Goal: Find specific page/section: Find specific page/section

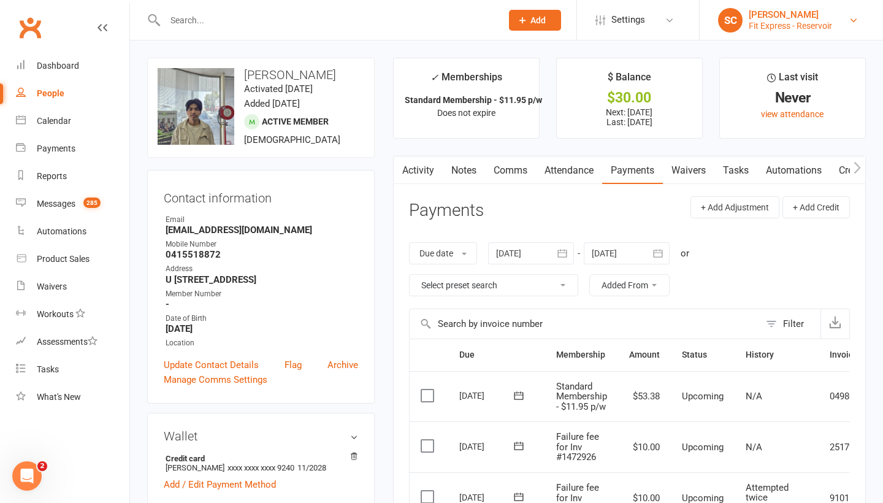
click at [780, 17] on div "[PERSON_NAME]" at bounding box center [790, 14] width 83 height 11
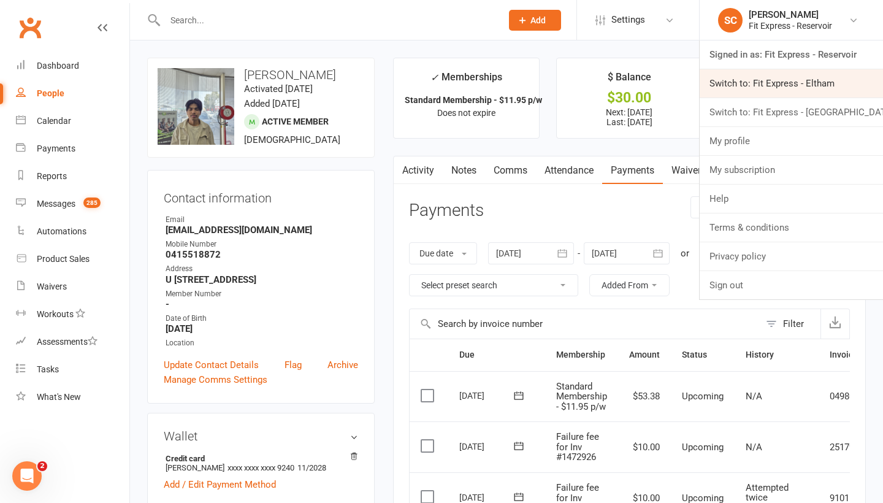
click at [749, 75] on link "Switch to: Fit Express - Eltham" at bounding box center [791, 83] width 183 height 28
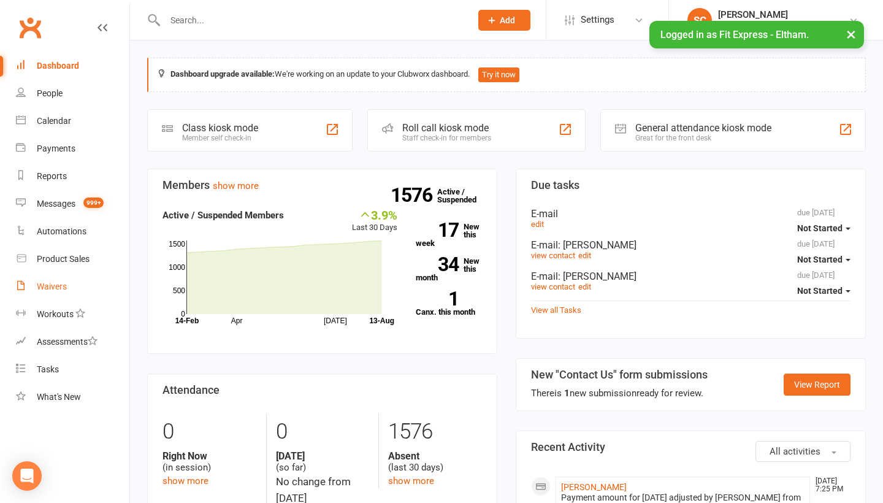
click at [47, 284] on div "Waivers" at bounding box center [52, 286] width 30 height 10
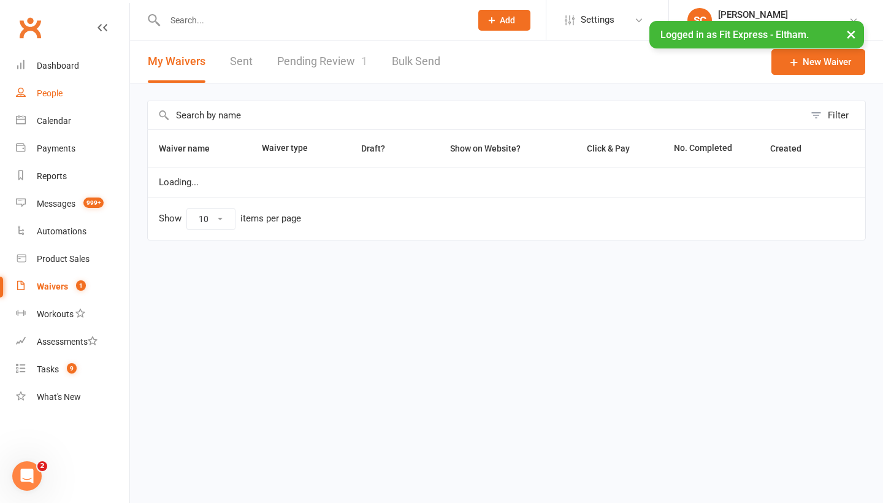
click at [51, 91] on div "People" at bounding box center [50, 93] width 26 height 10
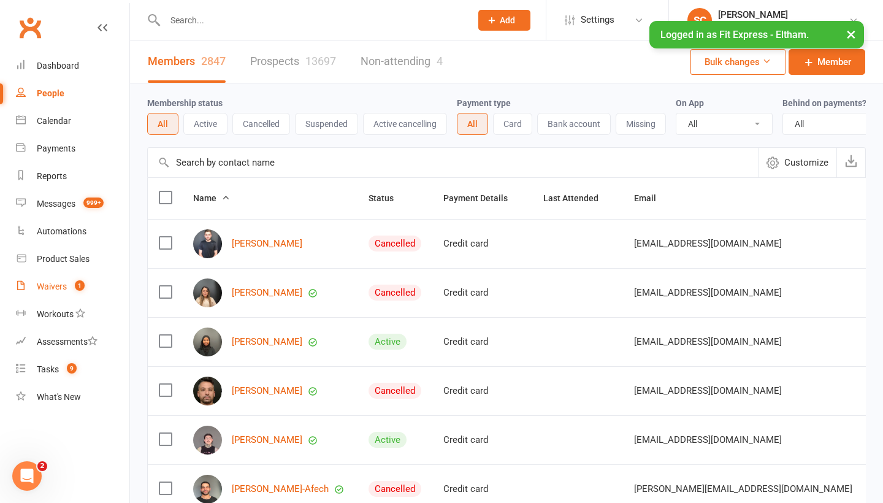
click at [62, 283] on div "Waivers" at bounding box center [52, 286] width 30 height 10
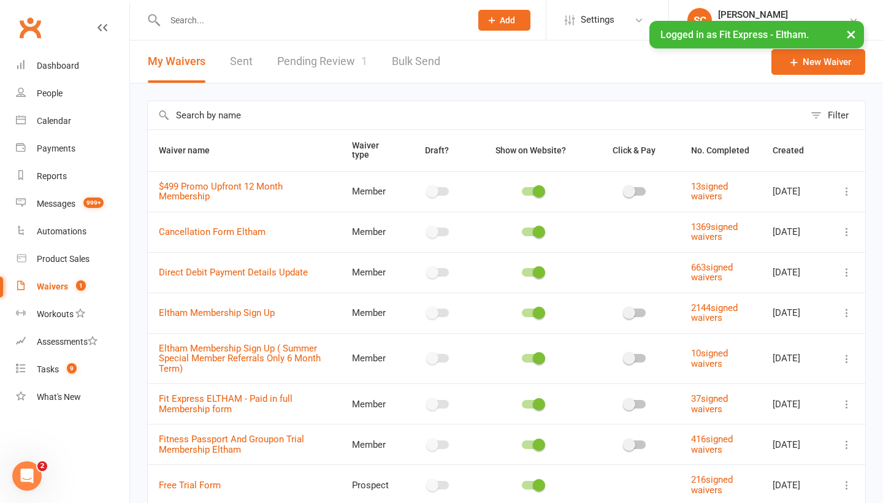
click at [56, 282] on div "Waivers" at bounding box center [52, 286] width 31 height 10
click at [54, 93] on div "People" at bounding box center [50, 93] width 26 height 10
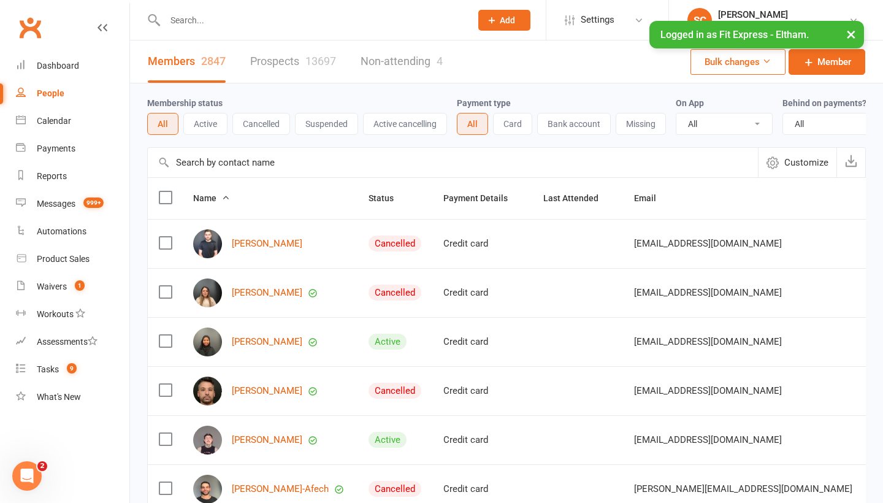
click at [185, 169] on input "text" at bounding box center [453, 162] width 610 height 29
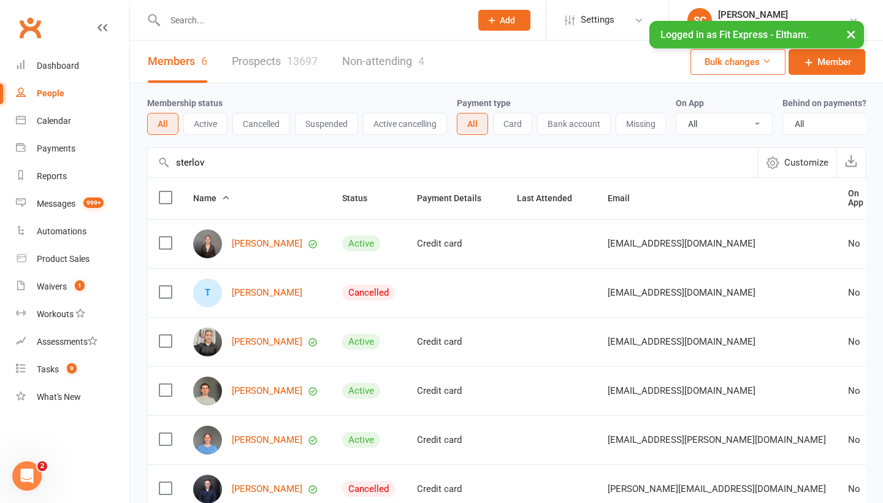
type input "sterol"
drag, startPoint x: 183, startPoint y: 183, endPoint x: 251, endPoint y: 245, distance: 92.4
click at [251, 245] on link "Sasha Steriov" at bounding box center [267, 244] width 71 height 10
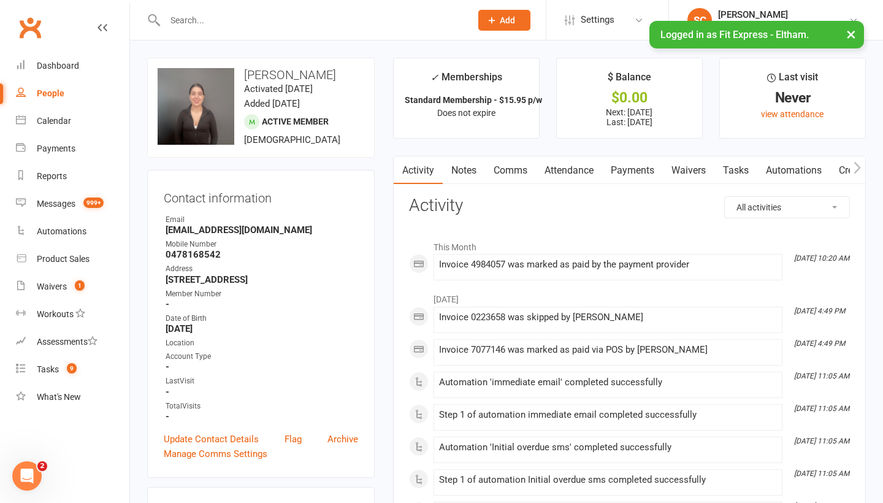
click at [684, 169] on link "Waivers" at bounding box center [689, 170] width 52 height 28
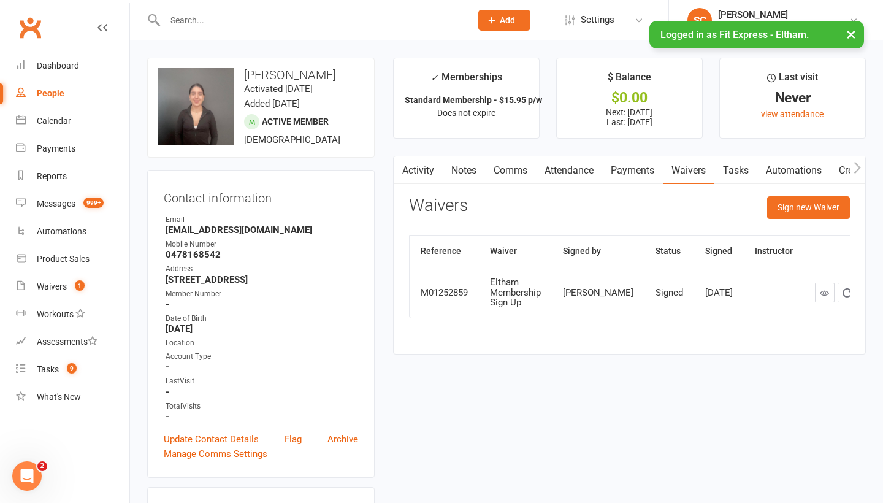
click at [637, 172] on link "Payments" at bounding box center [632, 170] width 61 height 28
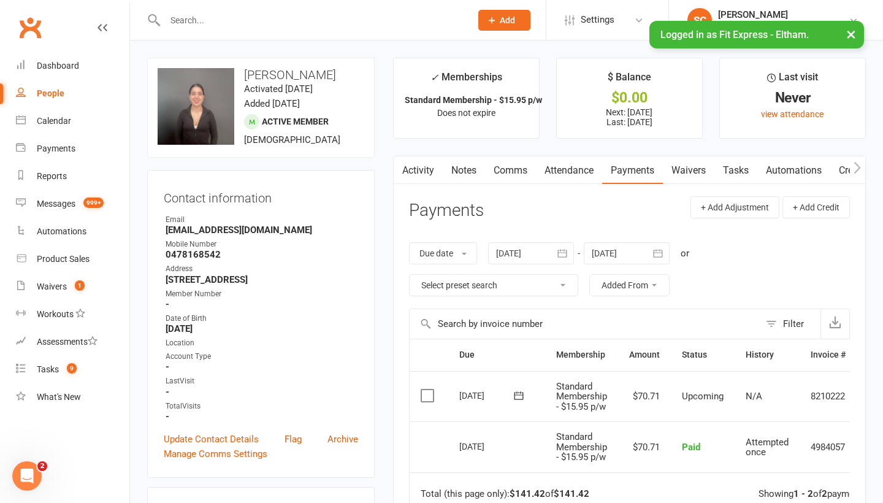
click at [48, 96] on div "People" at bounding box center [51, 93] width 28 height 10
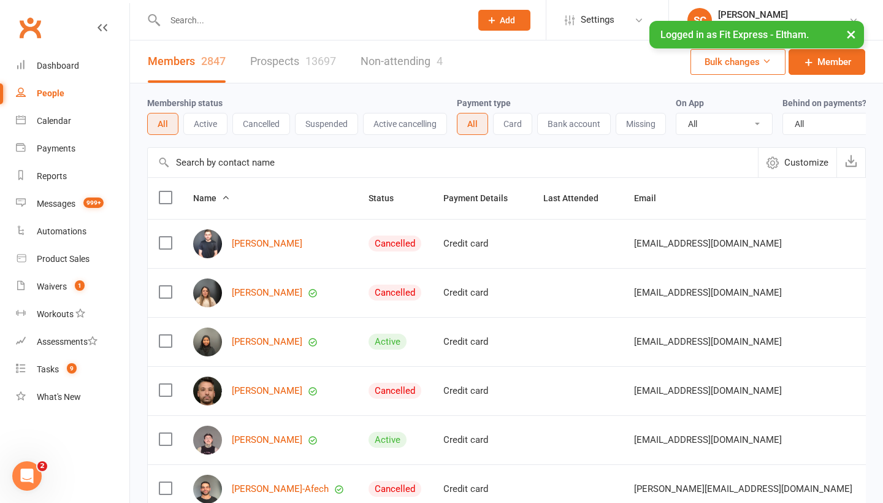
click at [240, 163] on input "text" at bounding box center [453, 162] width 610 height 29
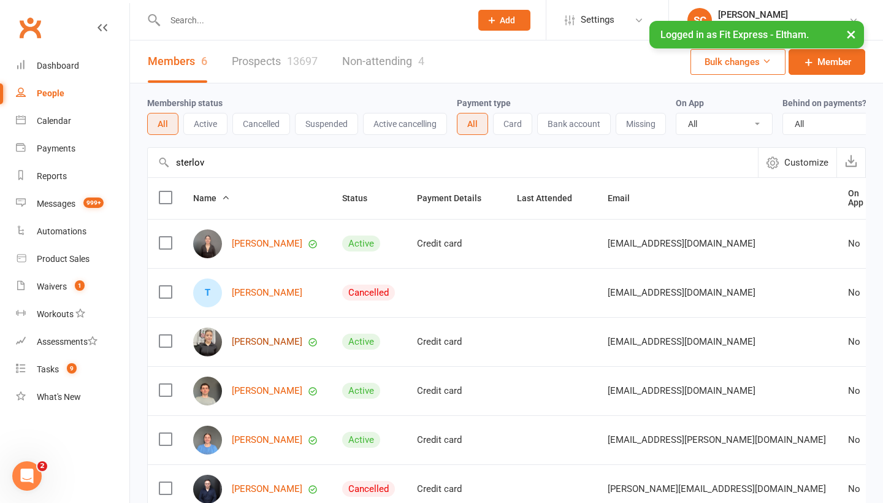
type input "sterlov"
click at [247, 339] on link "[PERSON_NAME]" at bounding box center [267, 342] width 71 height 10
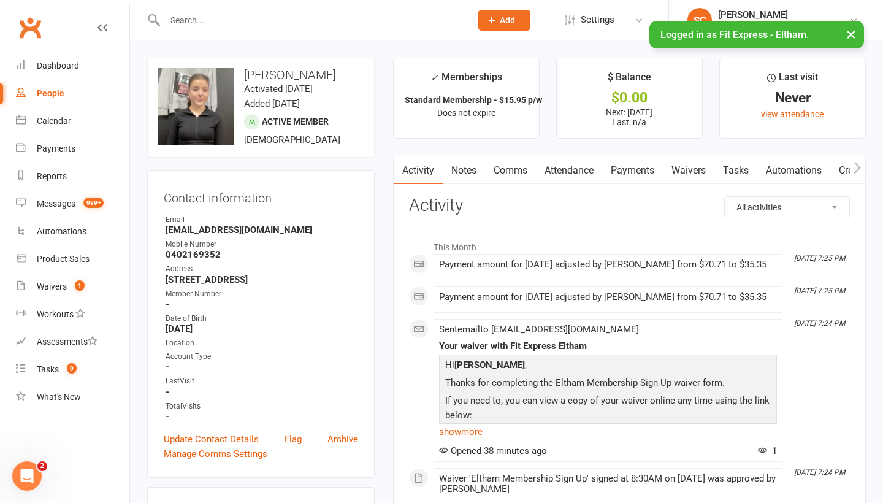
click at [681, 170] on link "Waivers" at bounding box center [689, 170] width 52 height 28
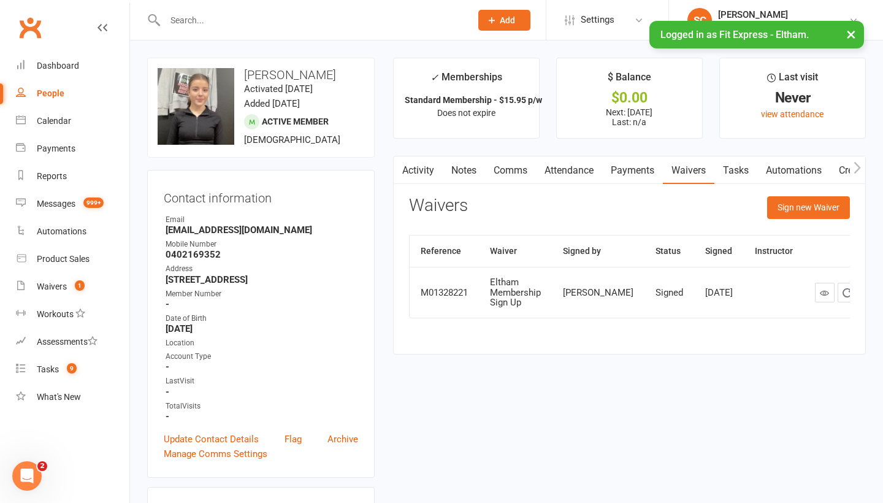
click at [624, 176] on link "Payments" at bounding box center [632, 170] width 61 height 28
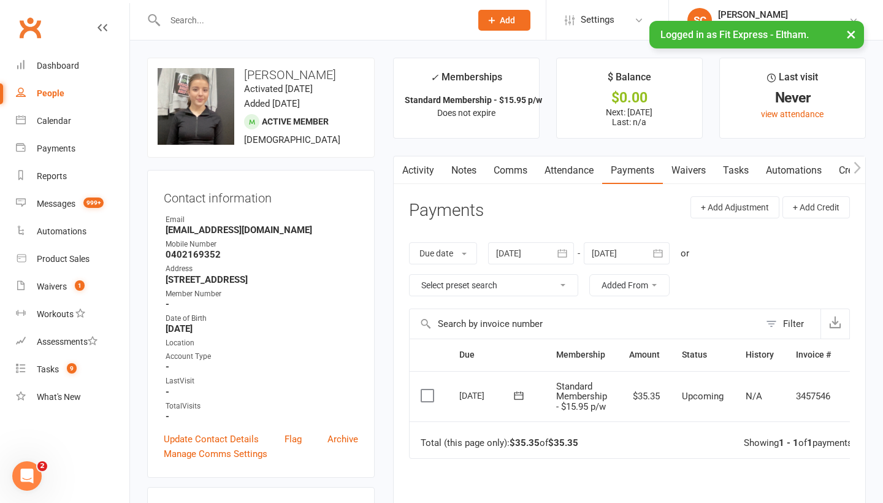
click at [664, 254] on icon "button" at bounding box center [658, 253] width 12 height 12
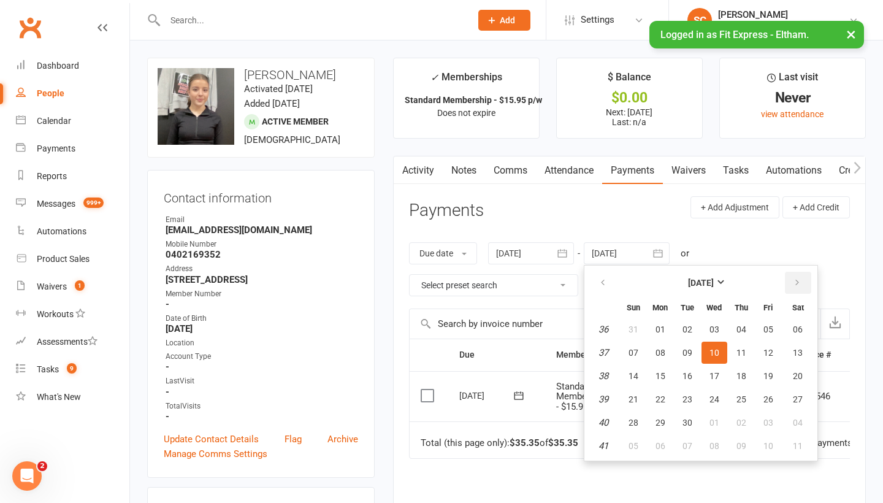
click at [800, 282] on icon "button" at bounding box center [797, 283] width 9 height 10
click at [803, 334] on button "01" at bounding box center [797, 329] width 31 height 22
type input "01 Nov 2025"
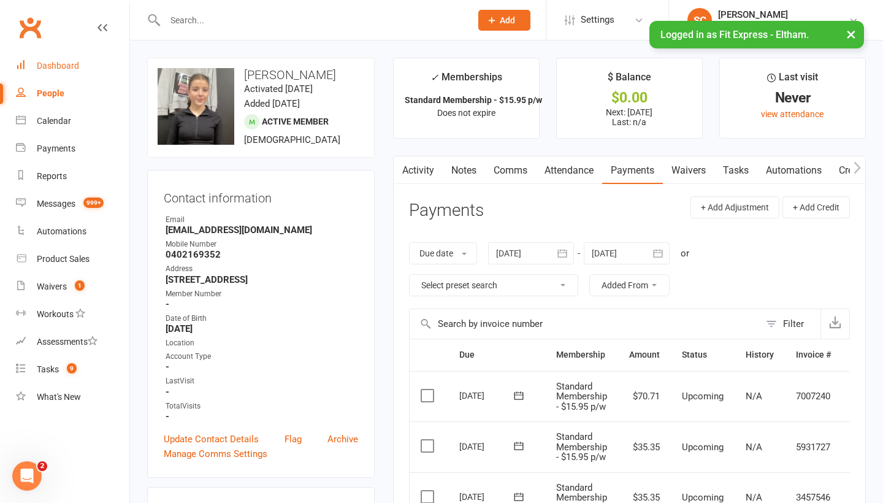
click at [61, 65] on div "Dashboard" at bounding box center [58, 66] width 42 height 10
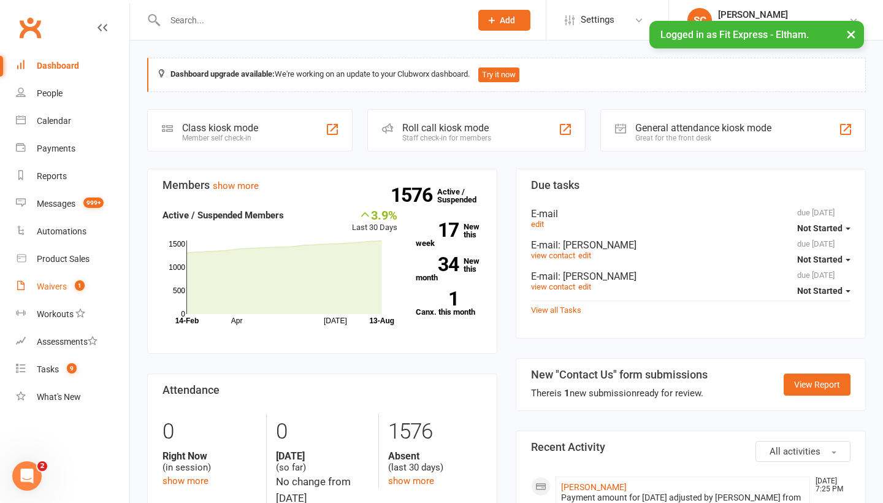
click at [44, 287] on div "Waivers" at bounding box center [52, 286] width 30 height 10
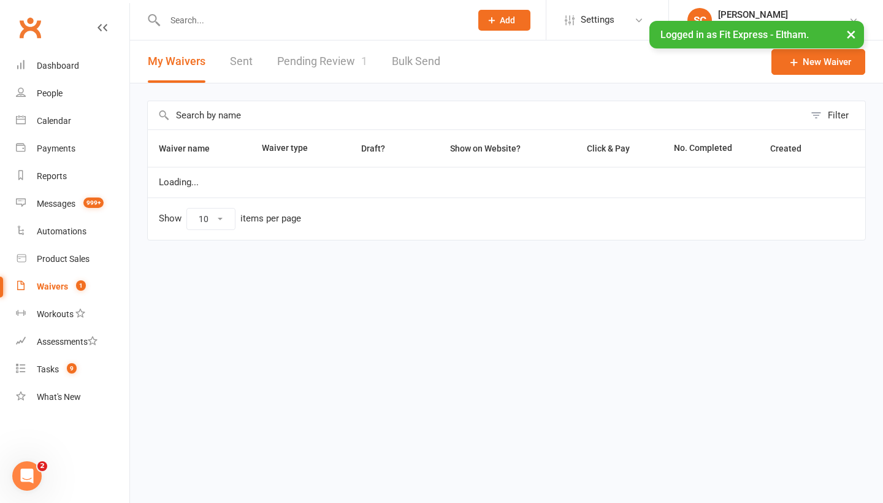
click at [294, 61] on link "Pending Review 1" at bounding box center [322, 61] width 90 height 42
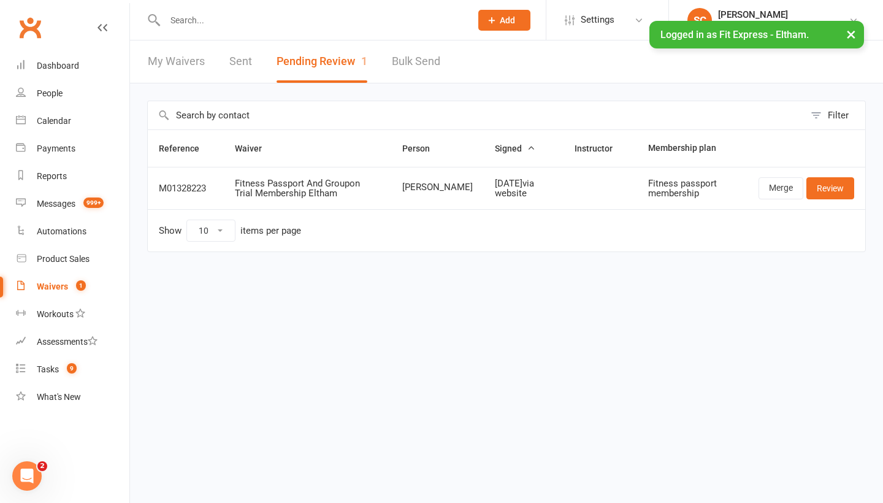
click at [852, 36] on button "×" at bounding box center [851, 34] width 22 height 26
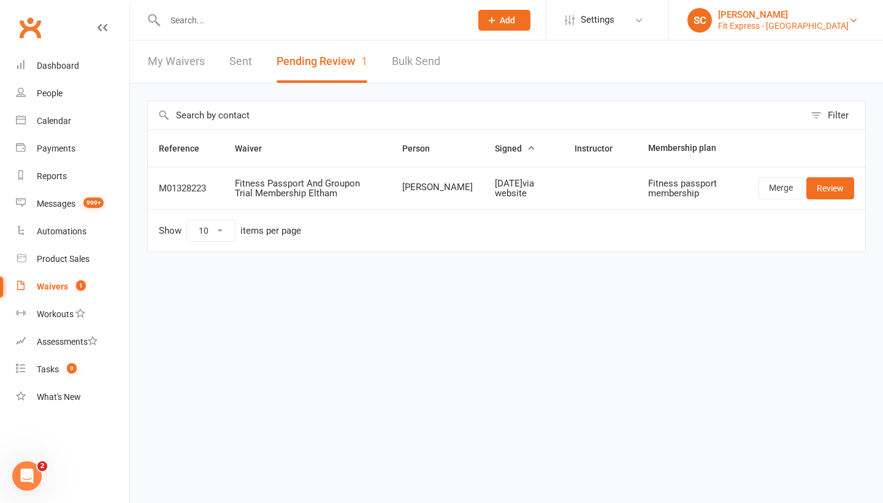
click at [790, 17] on div "[PERSON_NAME]" at bounding box center [783, 14] width 131 height 11
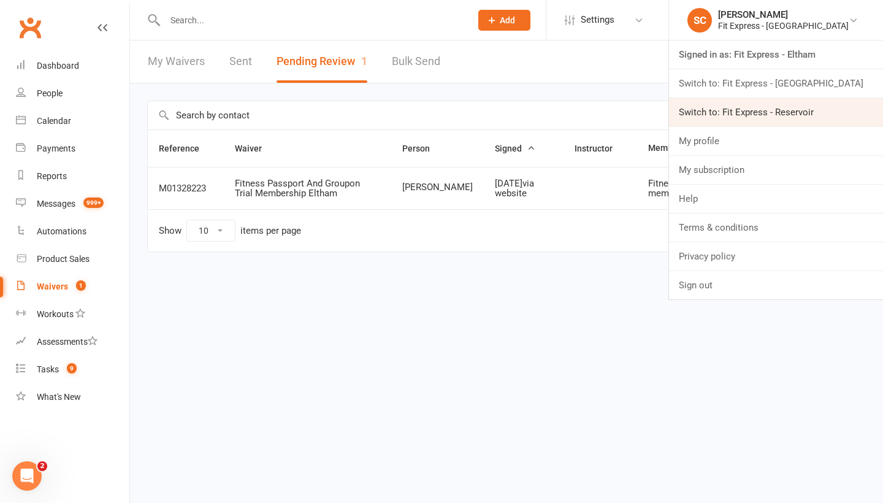
click at [774, 108] on link "Switch to: Fit Express - Reservoir" at bounding box center [776, 112] width 214 height 28
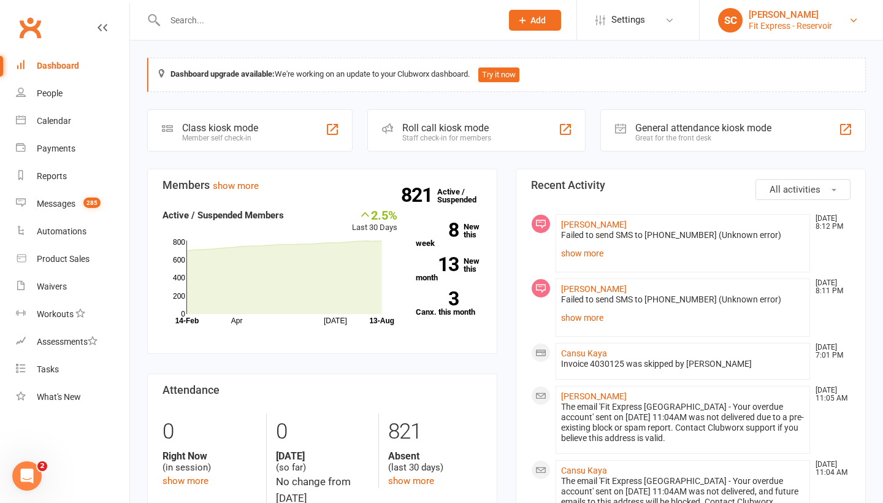
click at [786, 16] on div "[PERSON_NAME]" at bounding box center [790, 14] width 83 height 11
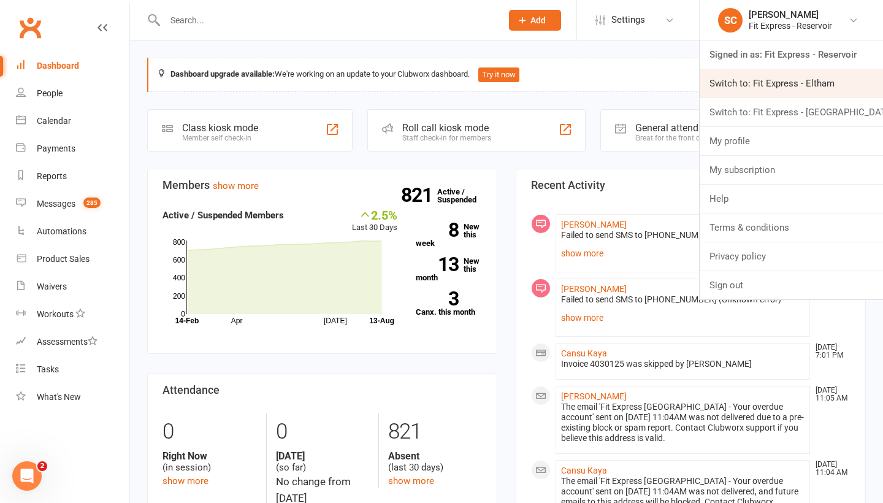
click at [750, 88] on link "Switch to: Fit Express - Eltham" at bounding box center [791, 83] width 183 height 28
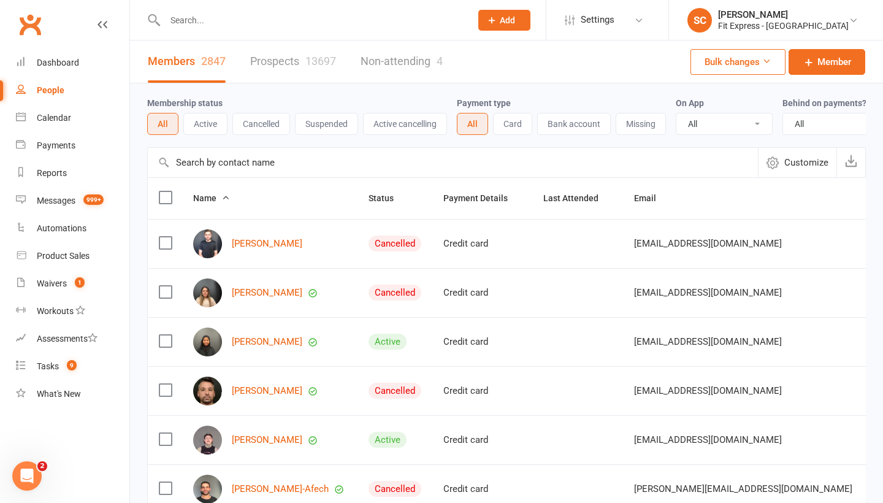
click at [191, 163] on input "text" at bounding box center [453, 162] width 610 height 29
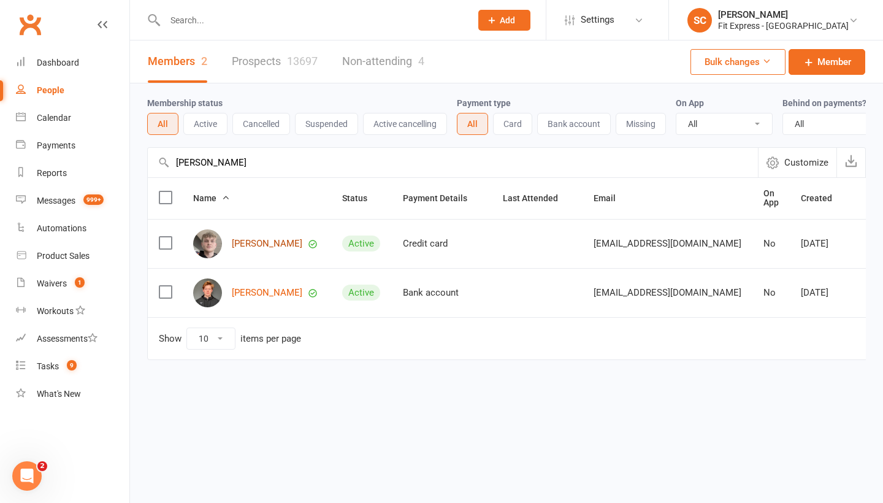
type input "gus"
click at [253, 239] on link "[PERSON_NAME]" at bounding box center [267, 244] width 71 height 10
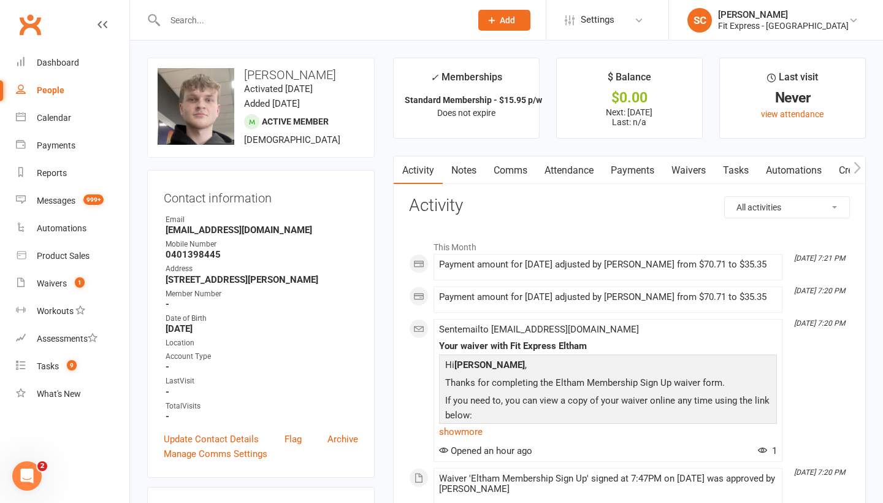
click at [694, 174] on link "Waivers" at bounding box center [689, 170] width 52 height 28
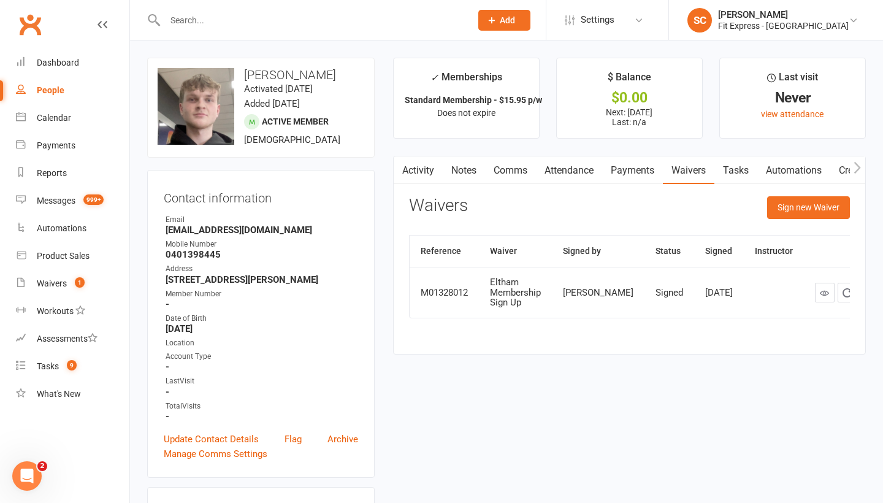
click at [635, 170] on link "Payments" at bounding box center [632, 170] width 61 height 28
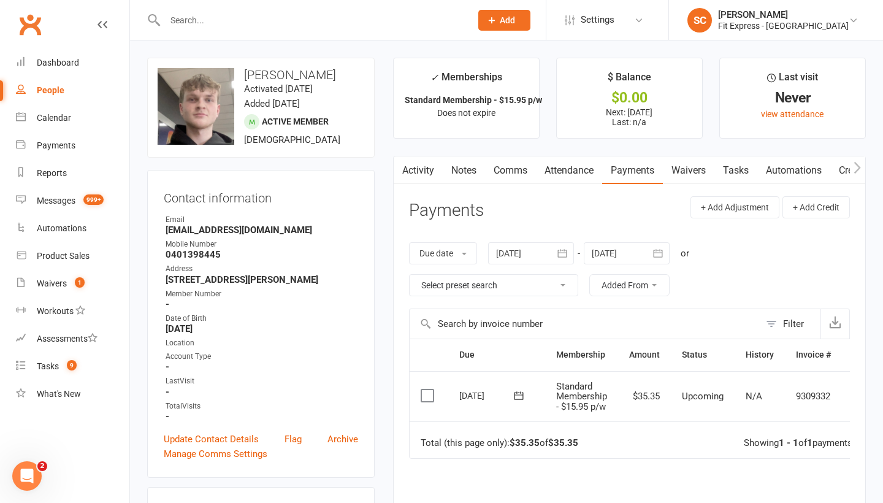
click at [664, 253] on icon "button" at bounding box center [658, 253] width 12 height 12
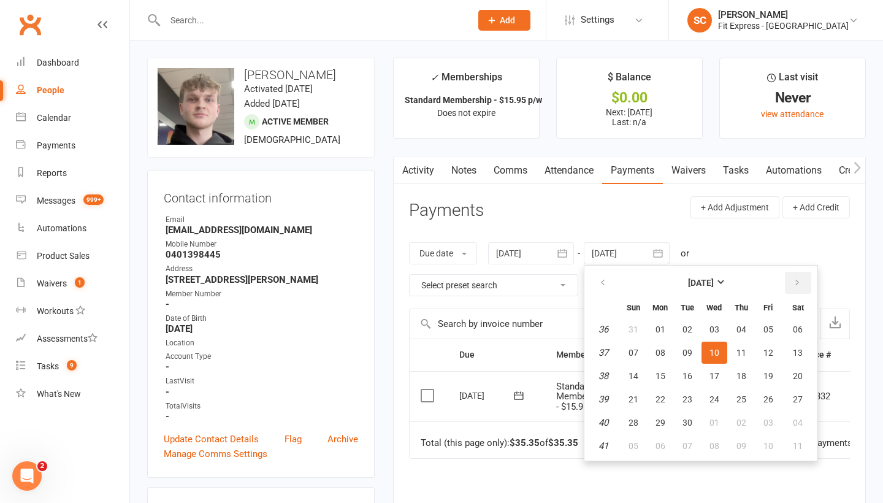
click at [801, 281] on icon "button" at bounding box center [797, 283] width 9 height 10
click at [803, 327] on span "01" at bounding box center [798, 329] width 10 height 10
type input "01 Nov 2025"
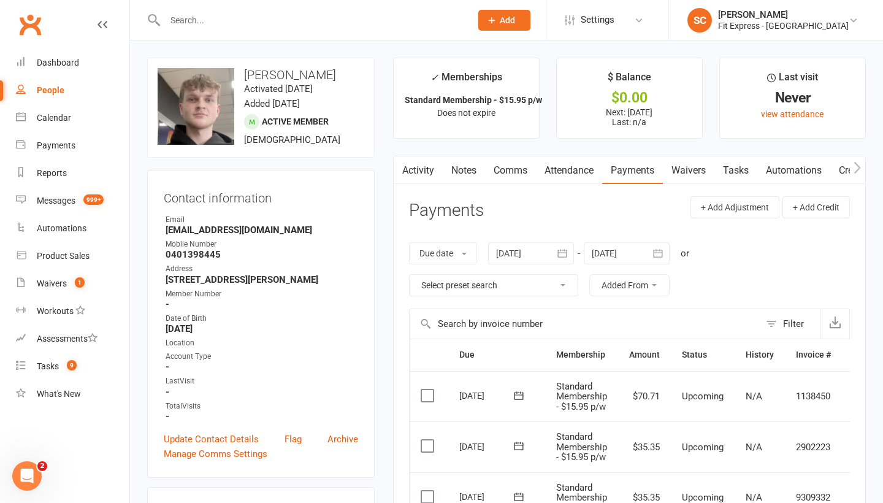
click at [419, 167] on link "Activity" at bounding box center [418, 170] width 49 height 28
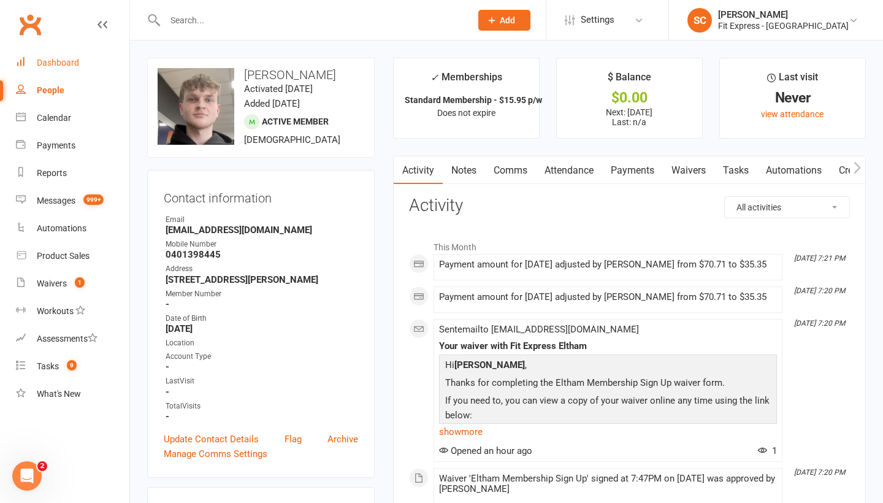
click at [45, 66] on div "Dashboard" at bounding box center [58, 63] width 42 height 10
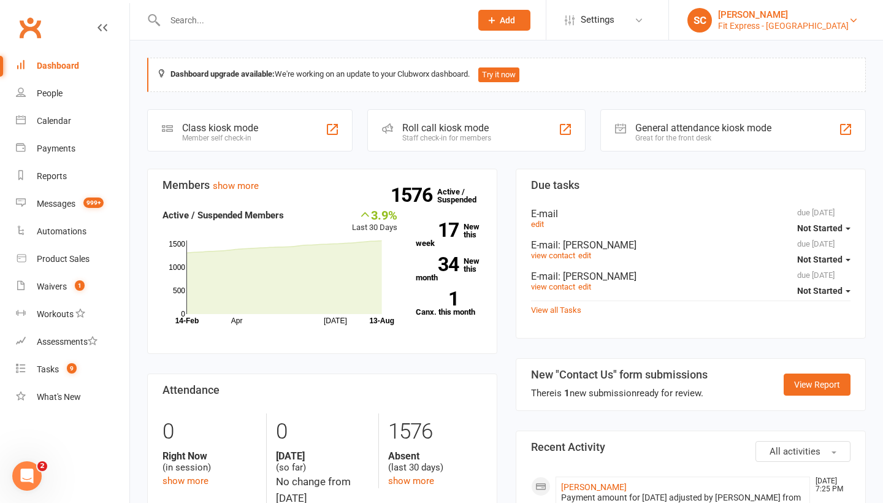
click at [800, 20] on div "Fit Express - Eltham" at bounding box center [783, 25] width 131 height 11
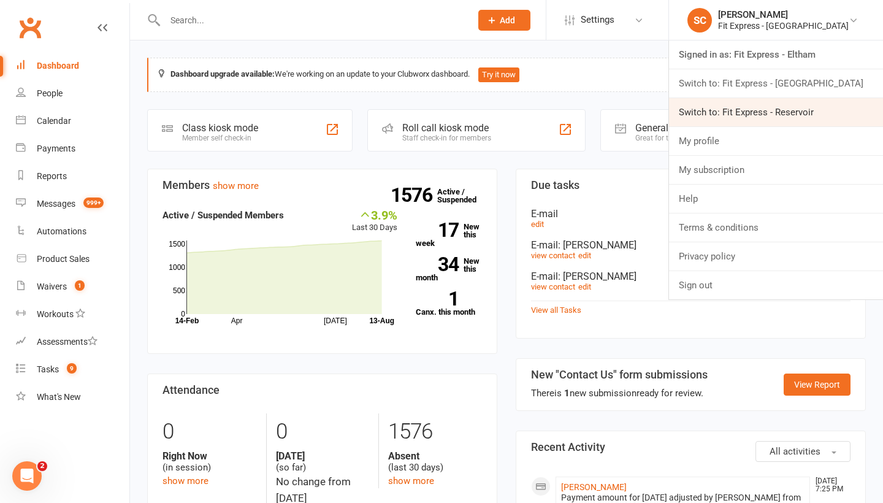
click at [760, 112] on link "Switch to: Fit Express - Reservoir" at bounding box center [776, 112] width 214 height 28
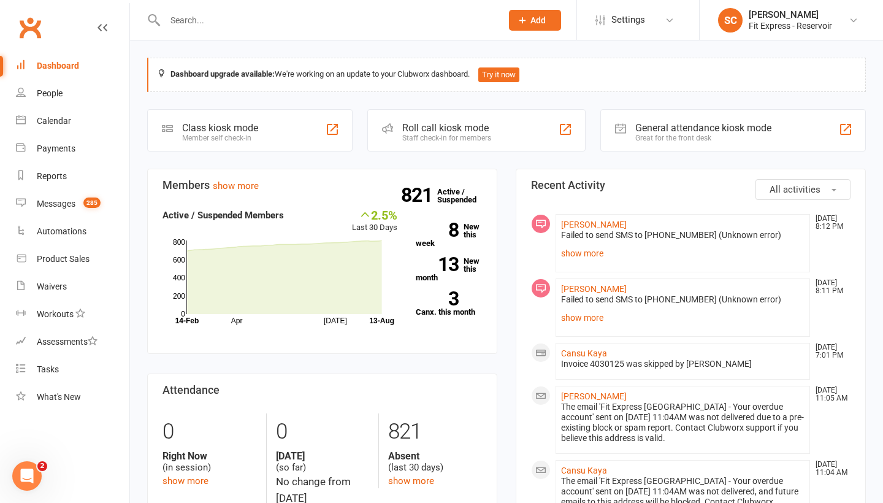
click at [56, 65] on div "Dashboard" at bounding box center [58, 66] width 42 height 10
click at [826, 22] on div "Fit Express - Reservoir" at bounding box center [790, 25] width 83 height 11
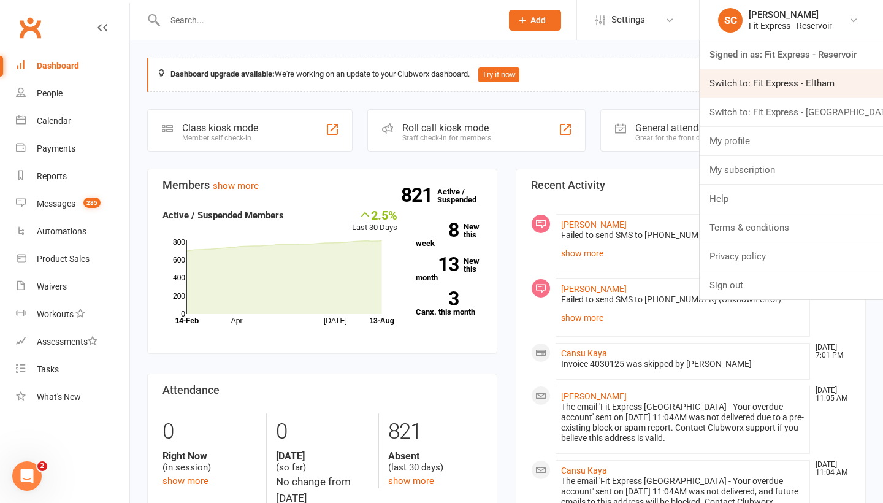
click at [747, 79] on link "Switch to: Fit Express - Eltham" at bounding box center [791, 83] width 183 height 28
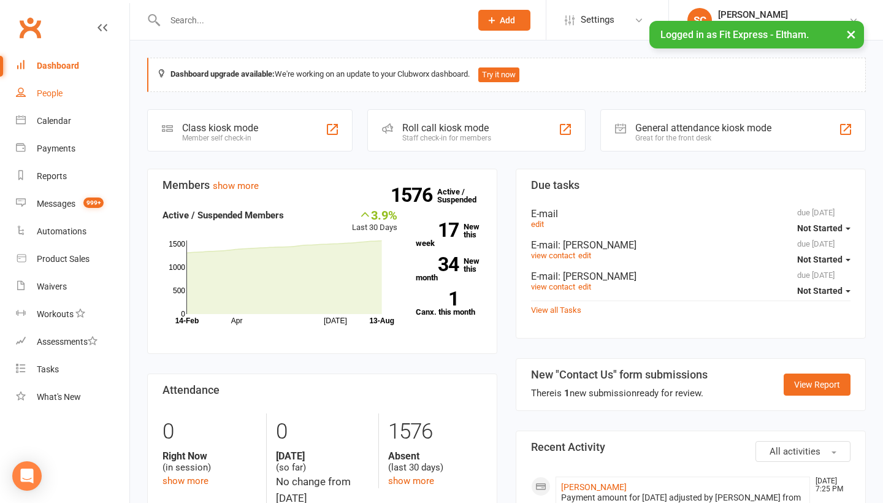
click at [53, 95] on div "People" at bounding box center [50, 93] width 26 height 10
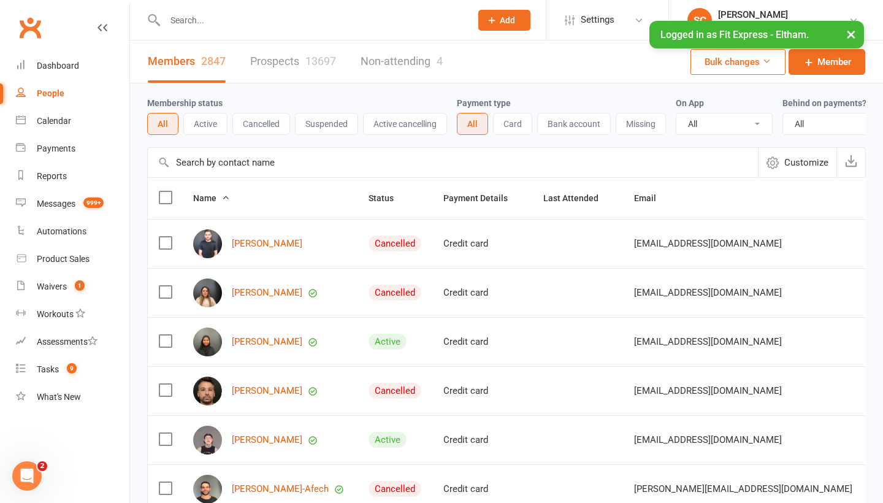
click at [202, 172] on input "text" at bounding box center [453, 162] width 610 height 29
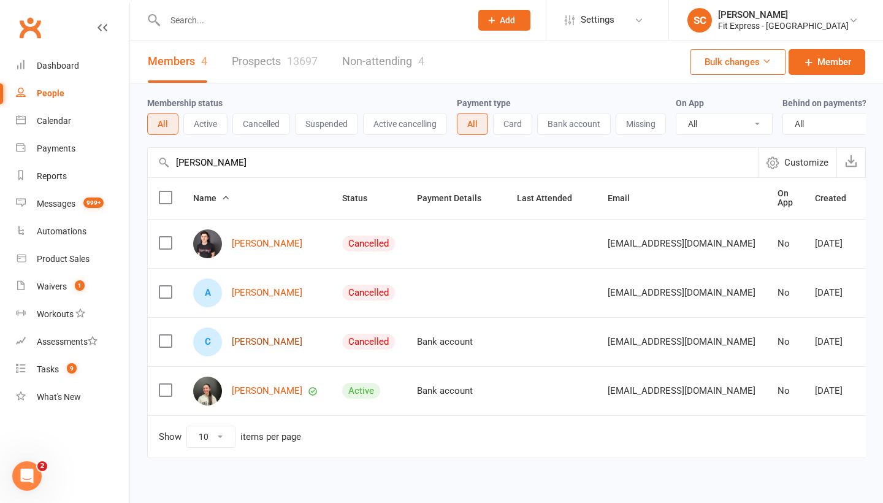
type input "[PERSON_NAME]"
click at [247, 340] on link "[PERSON_NAME]" at bounding box center [267, 342] width 71 height 10
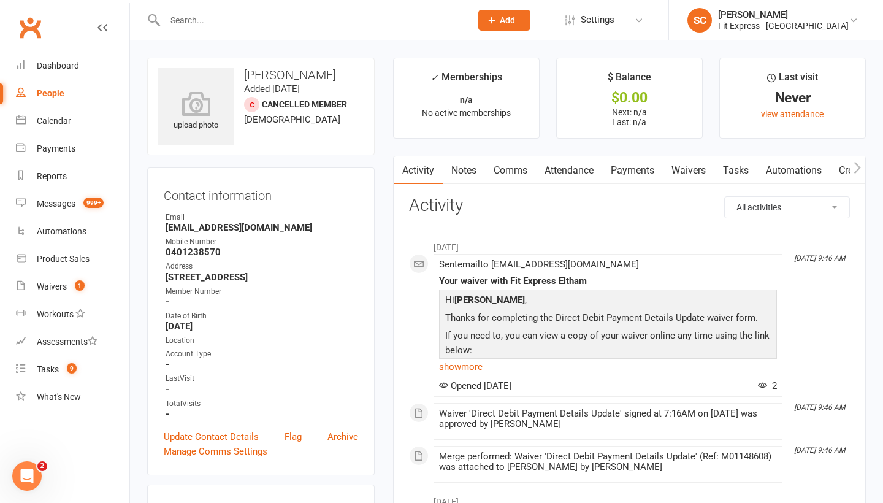
click at [681, 168] on link "Waivers" at bounding box center [689, 170] width 52 height 28
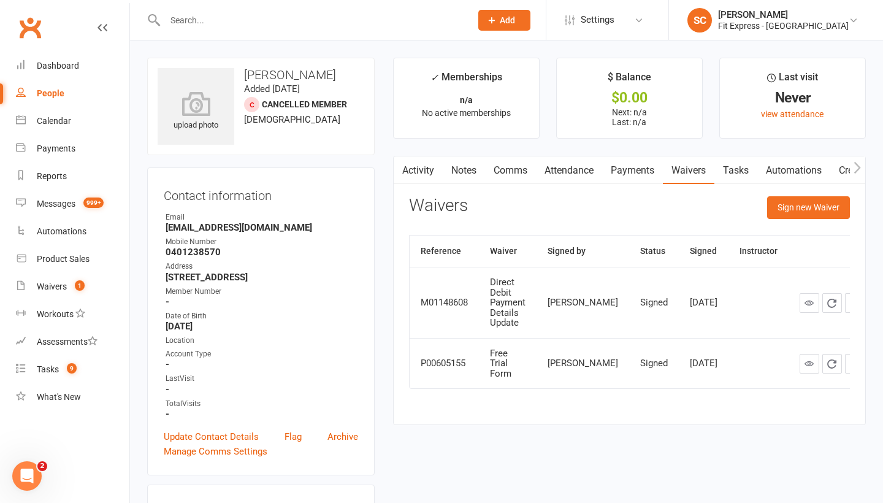
click at [58, 88] on div "People" at bounding box center [51, 93] width 28 height 10
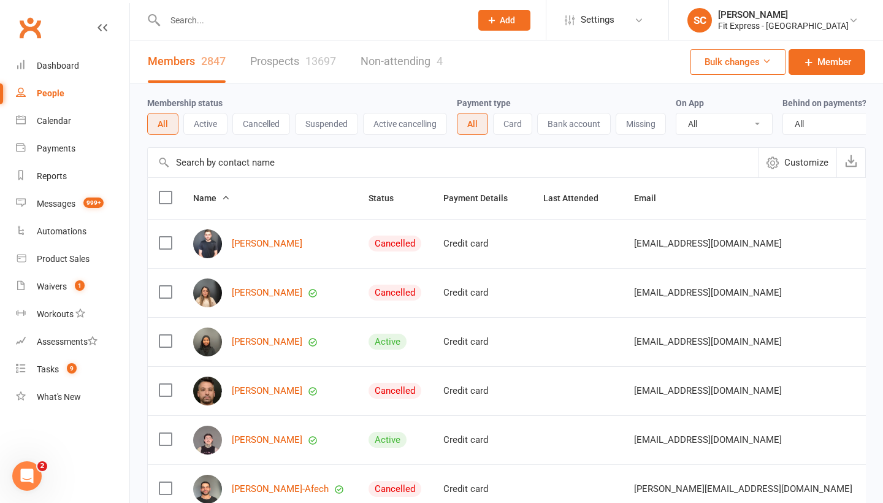
click at [224, 172] on input "text" at bounding box center [453, 162] width 610 height 29
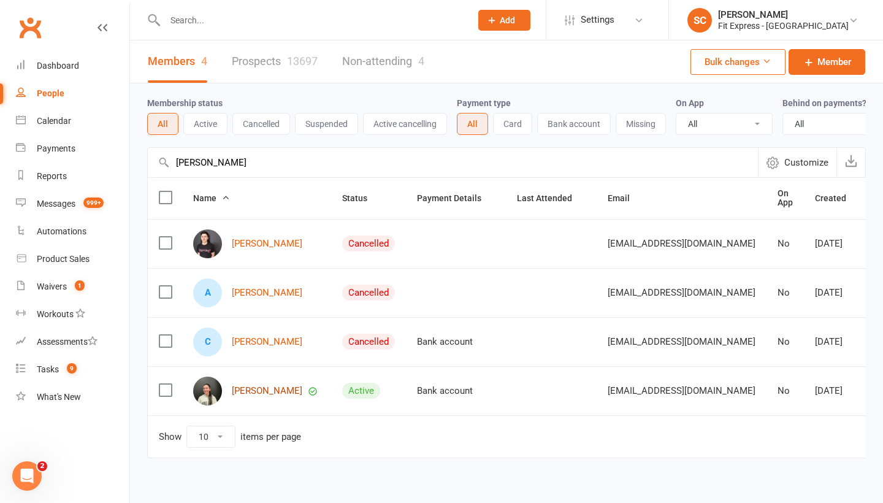
type input "[PERSON_NAME]"
click at [256, 390] on link "[PERSON_NAME]" at bounding box center [267, 391] width 71 height 10
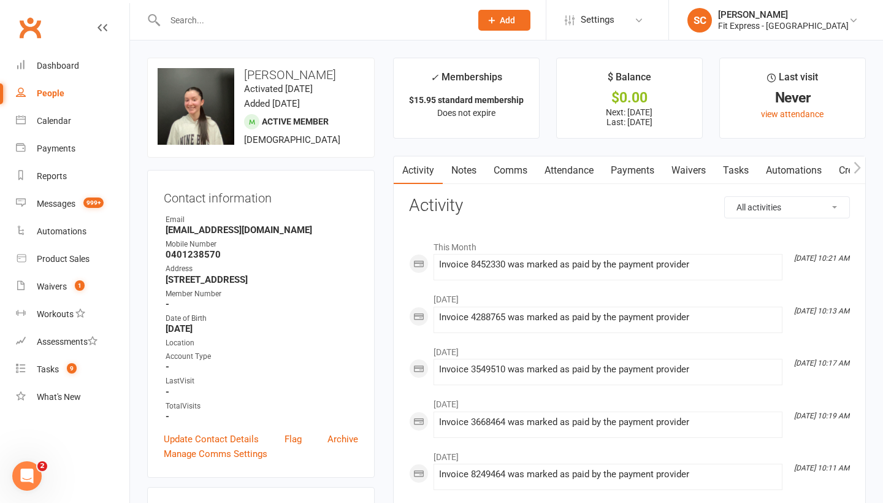
click at [622, 170] on link "Payments" at bounding box center [632, 170] width 61 height 28
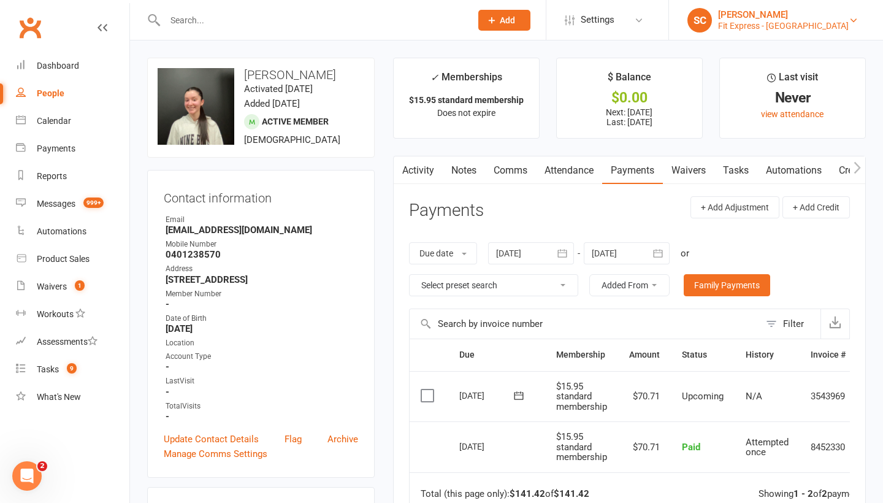
click at [794, 26] on div "Fit Express - [GEOGRAPHIC_DATA]" at bounding box center [783, 25] width 131 height 11
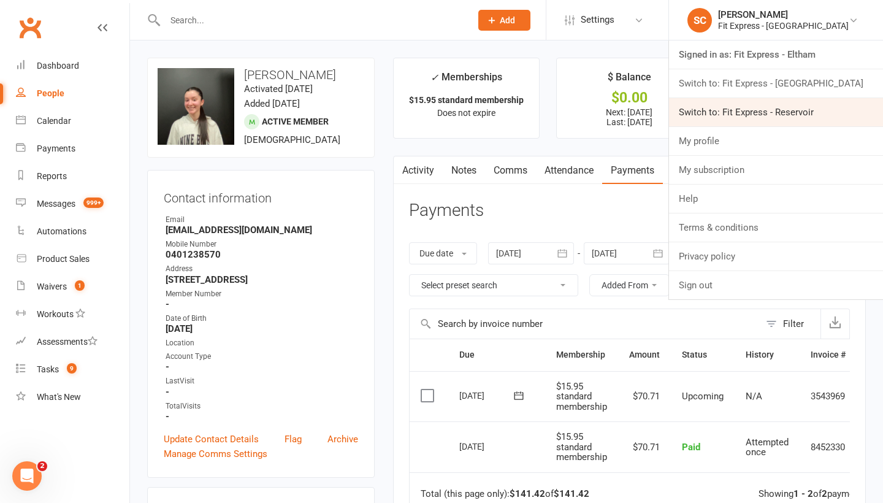
click at [740, 103] on link "Switch to: Fit Express - Reservoir" at bounding box center [776, 112] width 214 height 28
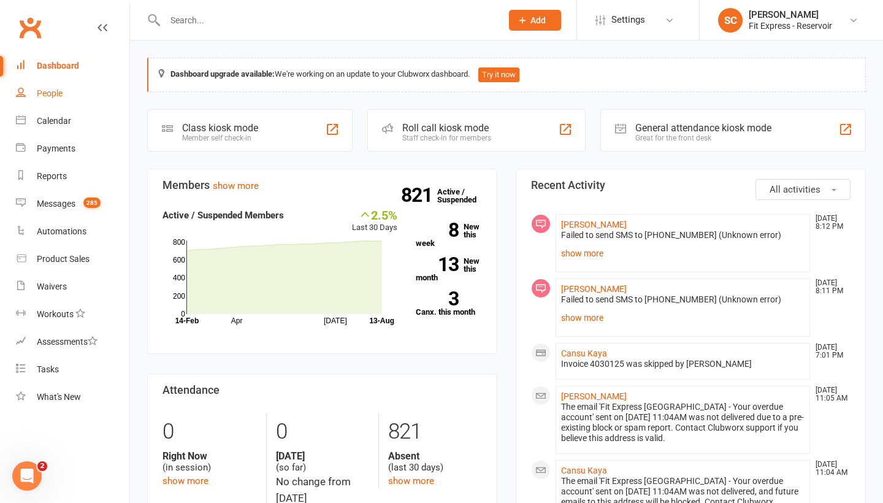
click at [54, 94] on div "People" at bounding box center [50, 93] width 26 height 10
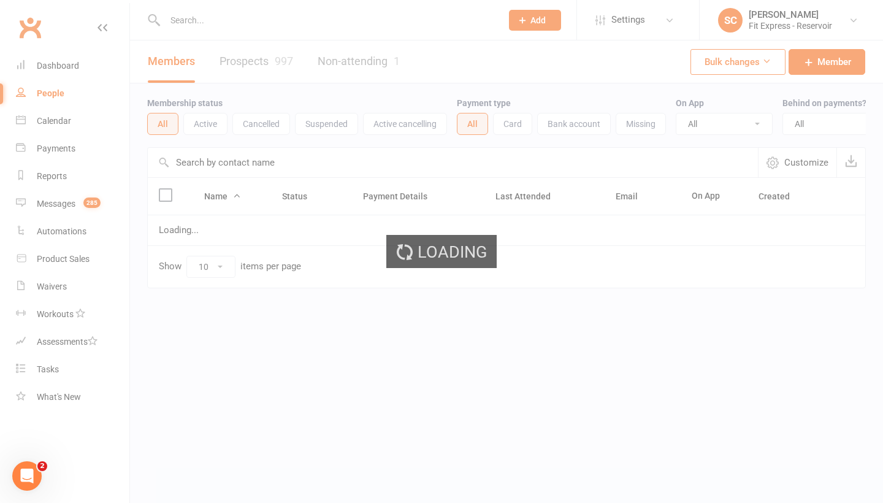
click at [212, 166] on div "Loading" at bounding box center [441, 251] width 883 height 503
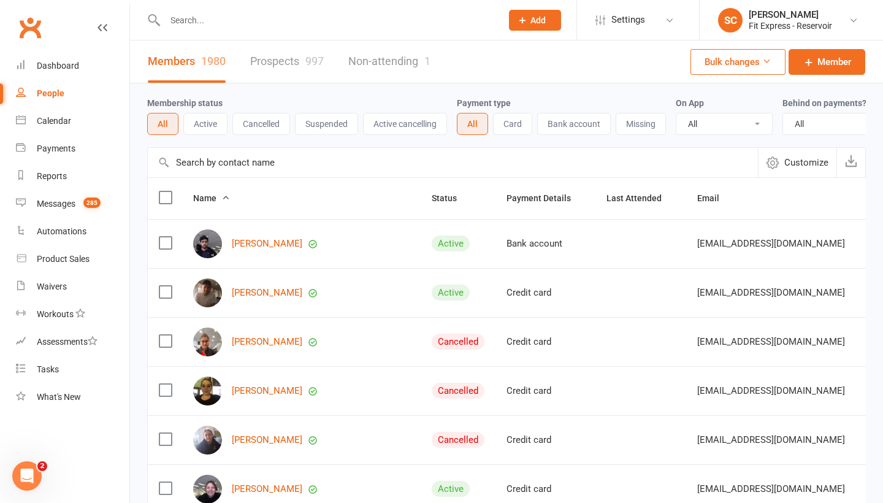
click at [206, 158] on input "text" at bounding box center [453, 162] width 610 height 29
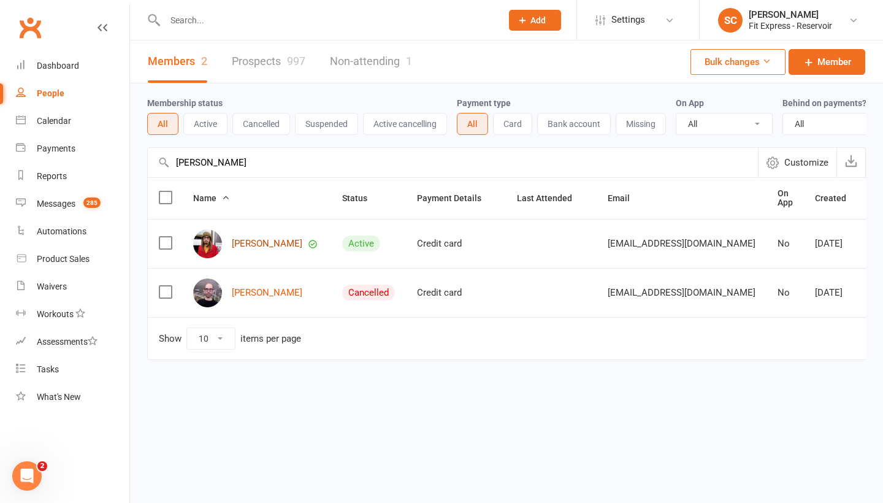
type input "erik parker"
click at [263, 242] on link "Erik Parker" at bounding box center [267, 244] width 71 height 10
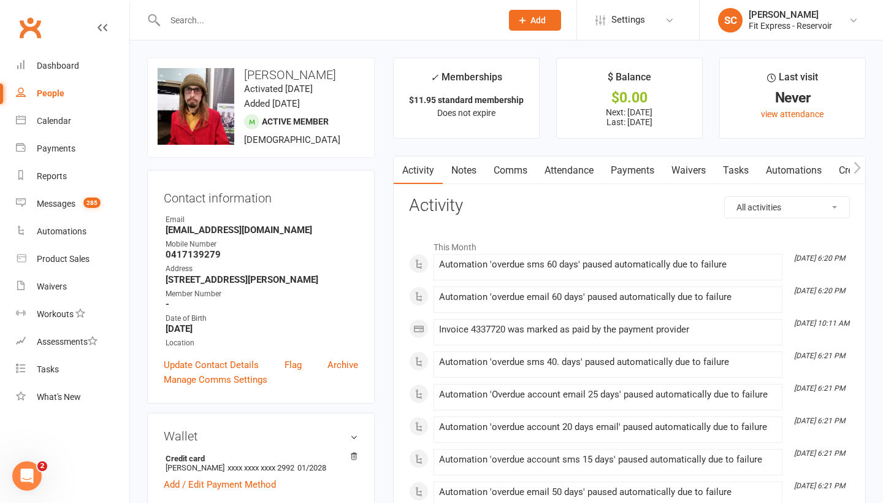
click at [642, 166] on link "Payments" at bounding box center [632, 170] width 61 height 28
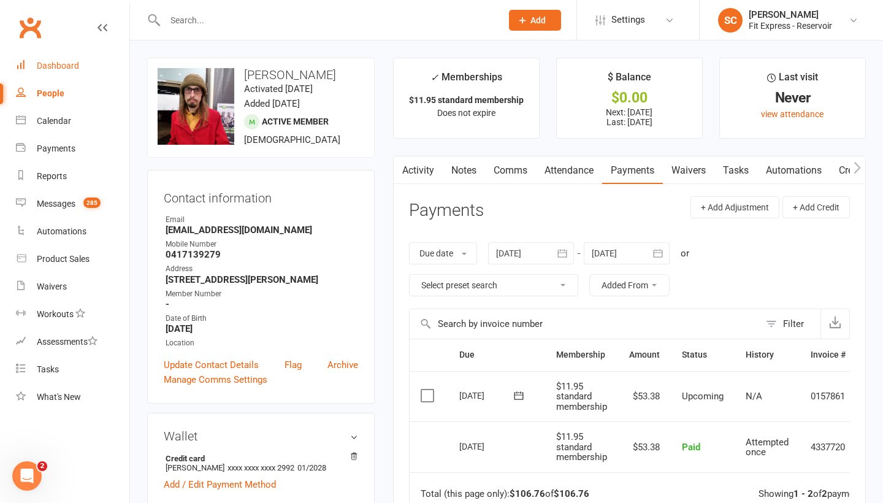
click at [63, 64] on div "Dashboard" at bounding box center [58, 66] width 42 height 10
